Goal: Task Accomplishment & Management: Manage account settings

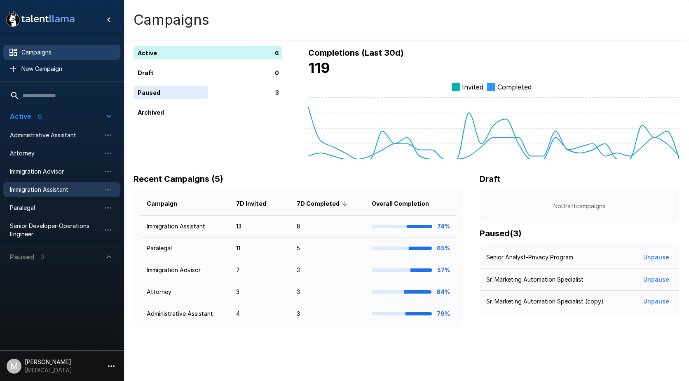
click at [52, 189] on span "Immigration Assistant" at bounding box center [55, 190] width 91 height 8
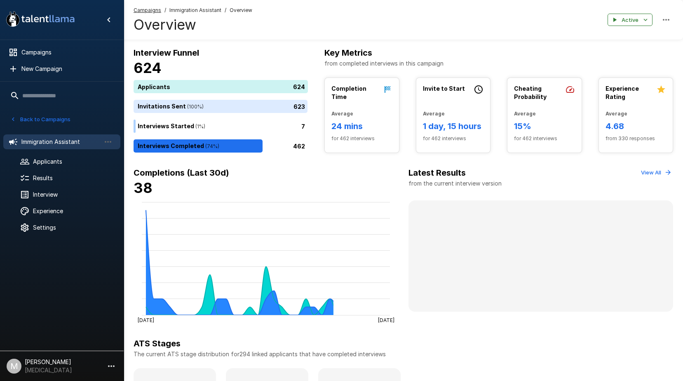
click at [150, 5] on div "Campaigns / Immigration Assistant / Overview Overview Active" at bounding box center [404, 20] width 560 height 40
click at [151, 8] on u "Campaigns" at bounding box center [148, 10] width 28 height 6
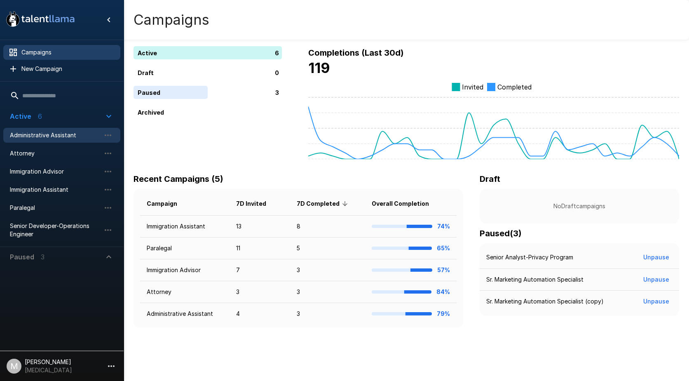
click at [62, 139] on span "Administrative Assistant" at bounding box center [55, 135] width 91 height 8
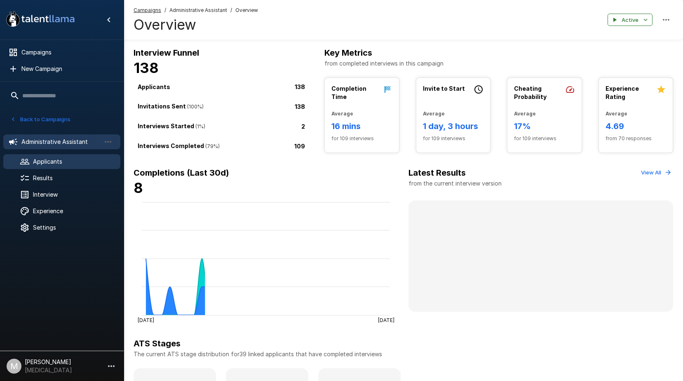
click at [98, 163] on span "Applicants" at bounding box center [73, 162] width 81 height 8
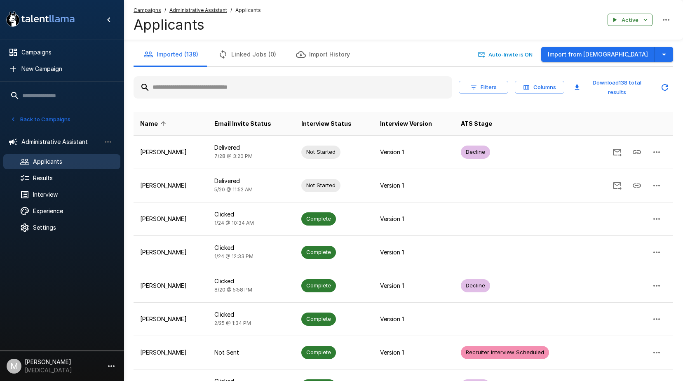
click at [230, 87] on input "text" at bounding box center [293, 87] width 319 height 15
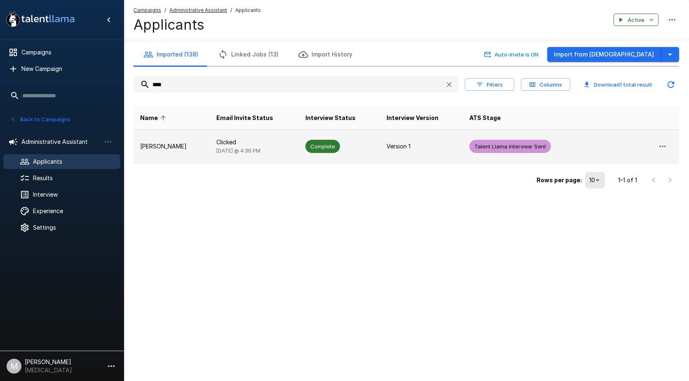
type input "****"
click at [220, 131] on td "Clicked [DATE] @ 4:36 PM" at bounding box center [254, 146] width 89 height 33
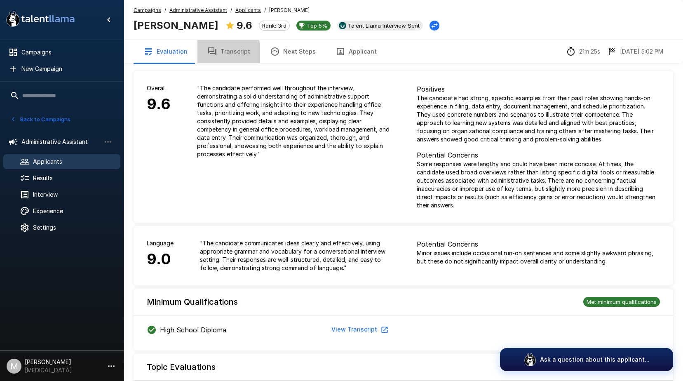
click at [223, 53] on button "Transcript" at bounding box center [229, 51] width 63 height 23
